Goal: Transaction & Acquisition: Purchase product/service

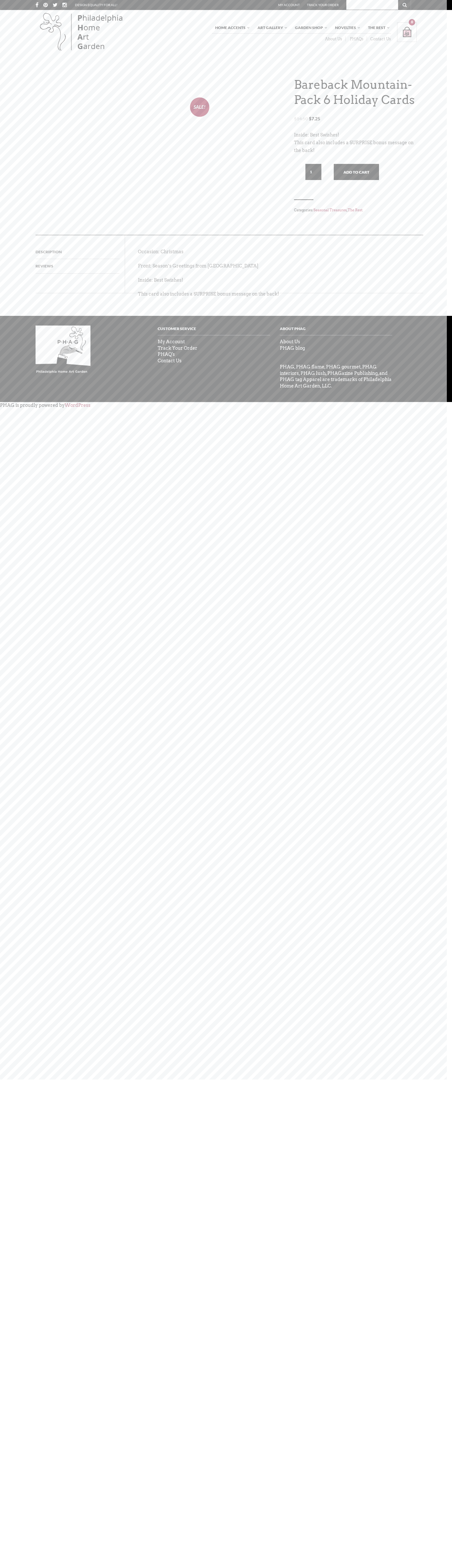
click at [345, 10] on div at bounding box center [378, 5] width 66 height 10
click at [434, 293] on div "Bareback Mountain- Pack 6 Holiday Cards $ 14.50 Original price was: $14.50. $ 7…" at bounding box center [226, 185] width 452 height 216
click at [252, 1567] on html "X Like what you see? Get V ery I mportant P HAG Status Now! Your ALL ACCESS pas…" at bounding box center [226, 784] width 452 height 1568
click at [32, 1248] on html "X Like what you see? Get V ery I mportant P HAG Status Now! Your ALL ACCESS pas…" at bounding box center [226, 784] width 452 height 1568
click at [294, 121] on bdi "$ 14.50" at bounding box center [300, 118] width 14 height 5
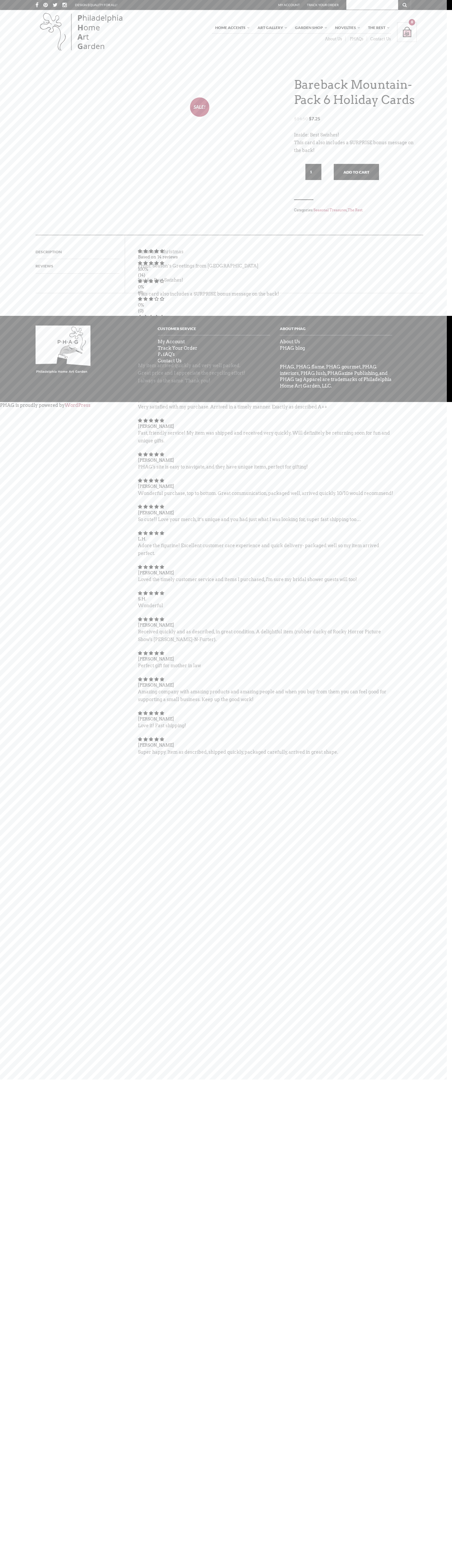
click at [313, 212] on link "Seasonal Treasures" at bounding box center [330, 209] width 34 height 4
